Goal: Task Accomplishment & Management: Use online tool/utility

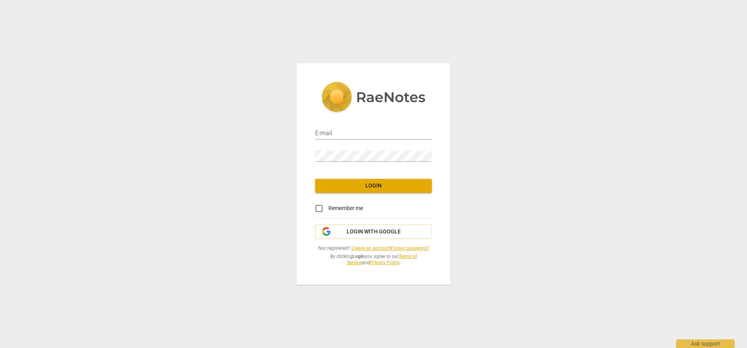
click at [315, 131] on div "E-mail Password Login Remember me Login with Google Not registered? Create an a…" at bounding box center [374, 173] width 154 height 221
click at [327, 131] on input "email" at bounding box center [373, 133] width 117 height 11
click at [327, 132] on input "email" at bounding box center [373, 133] width 117 height 11
type input "[EMAIL_ADDRESS][DOMAIN_NAME]"
click at [379, 230] on span "Login with Google" at bounding box center [374, 232] width 54 height 8
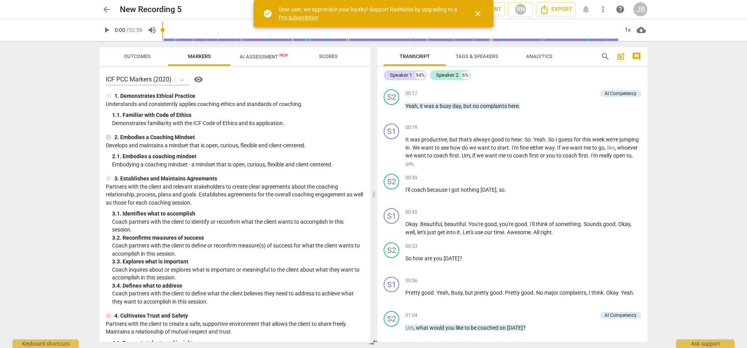
scroll to position [130, 0]
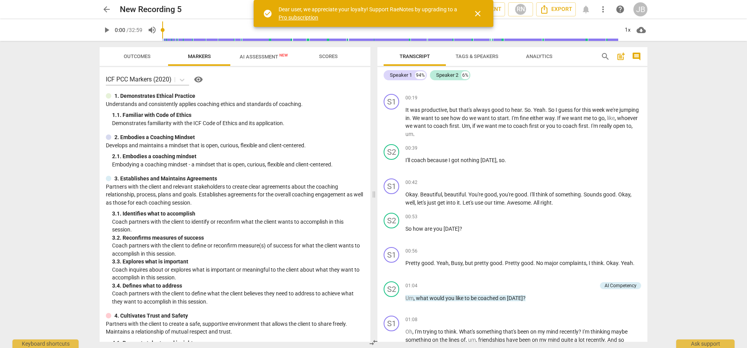
click at [105, 29] on span "play_arrow" at bounding box center [106, 29] width 9 height 9
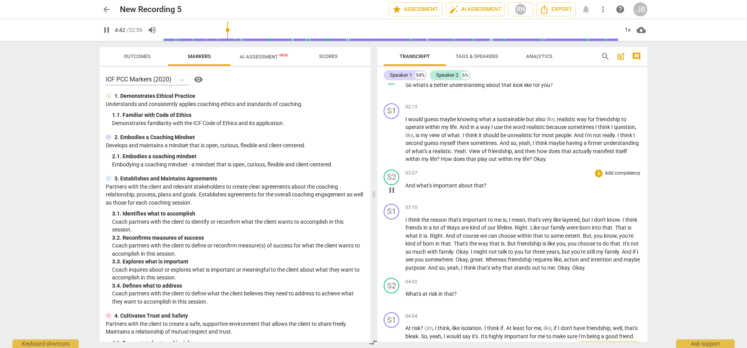
scroll to position [784, 0]
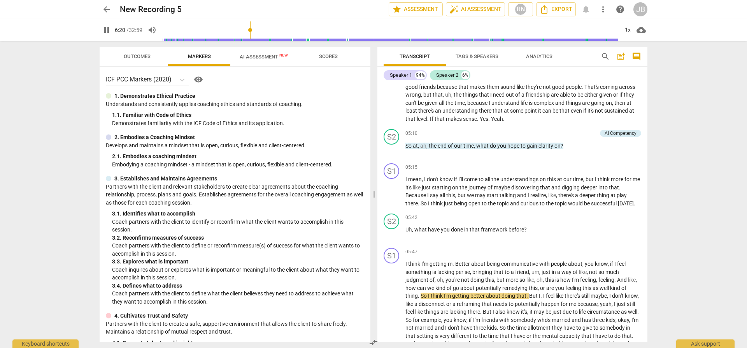
click at [106, 24] on button "pause" at bounding box center [107, 30] width 14 height 14
click at [106, 30] on span "play_arrow" at bounding box center [106, 29] width 9 height 9
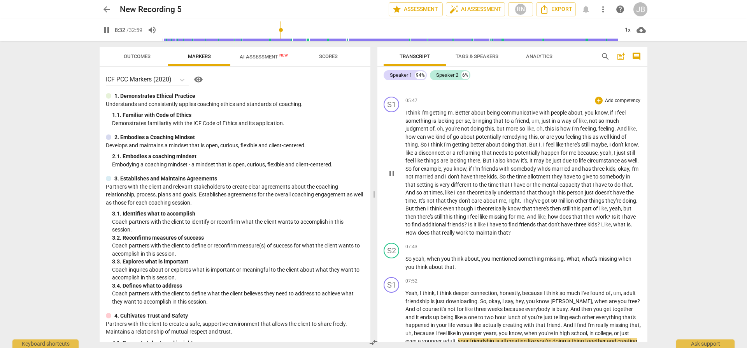
scroll to position [1197, 0]
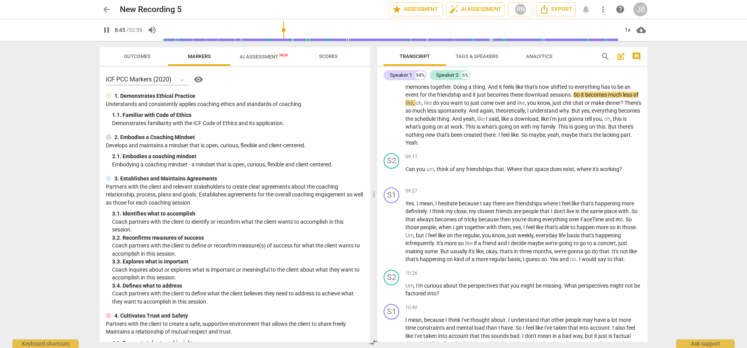
drag, startPoint x: 667, startPoint y: 79, endPoint x: 734, endPoint y: 89, distance: 68.0
click at [734, 89] on div "arrow_back New Recording 5 edit star Assessment auto_fix_high AI Assessment RN …" at bounding box center [373, 174] width 747 height 348
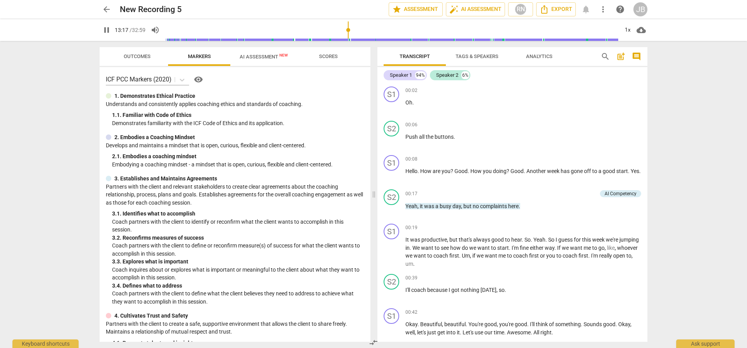
scroll to position [1666, 0]
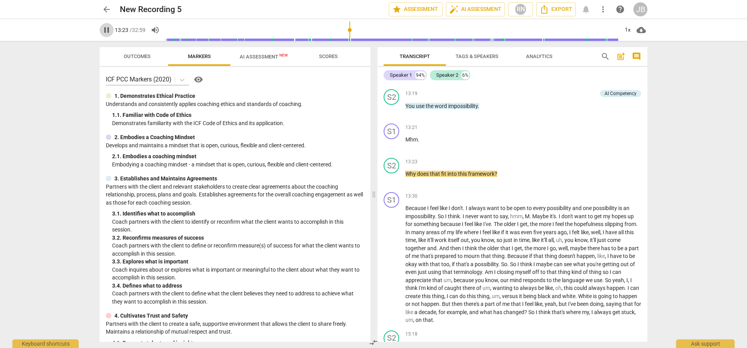
click at [107, 30] on span "pause" at bounding box center [106, 29] width 9 height 9
type input "803"
